Goal: Task Accomplishment & Management: Manage account settings

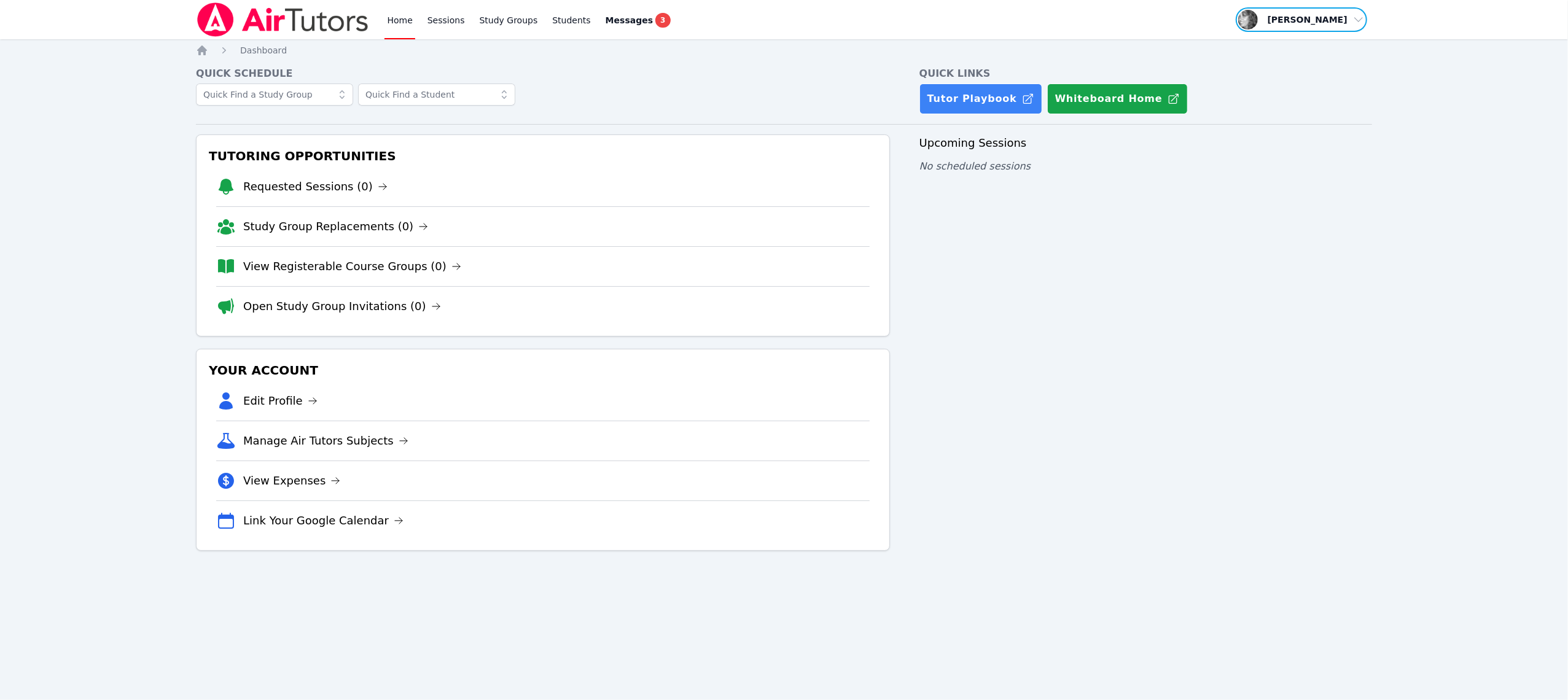
click at [1353, 23] on span "button" at bounding box center [1301, 20] width 134 height 27
click at [1328, 72] on button "Logout" at bounding box center [1305, 70] width 118 height 22
